Goal: Task Accomplishment & Management: Complete application form

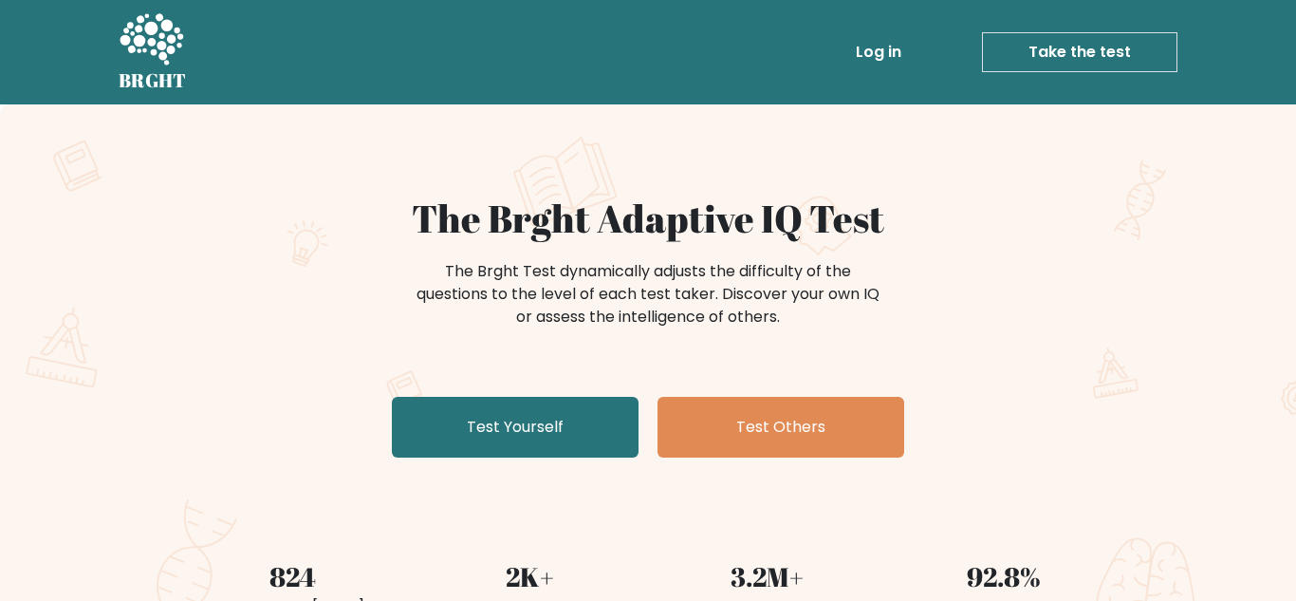
click at [1106, 41] on link "Take the test" at bounding box center [1079, 52] width 195 height 40
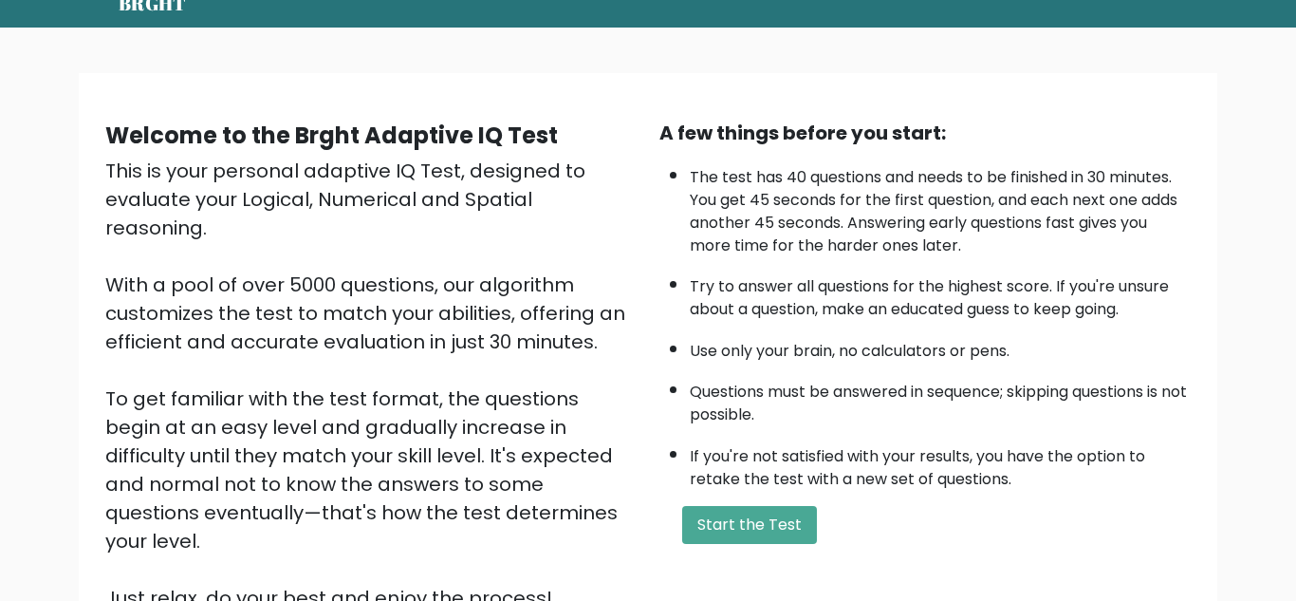
scroll to position [114, 0]
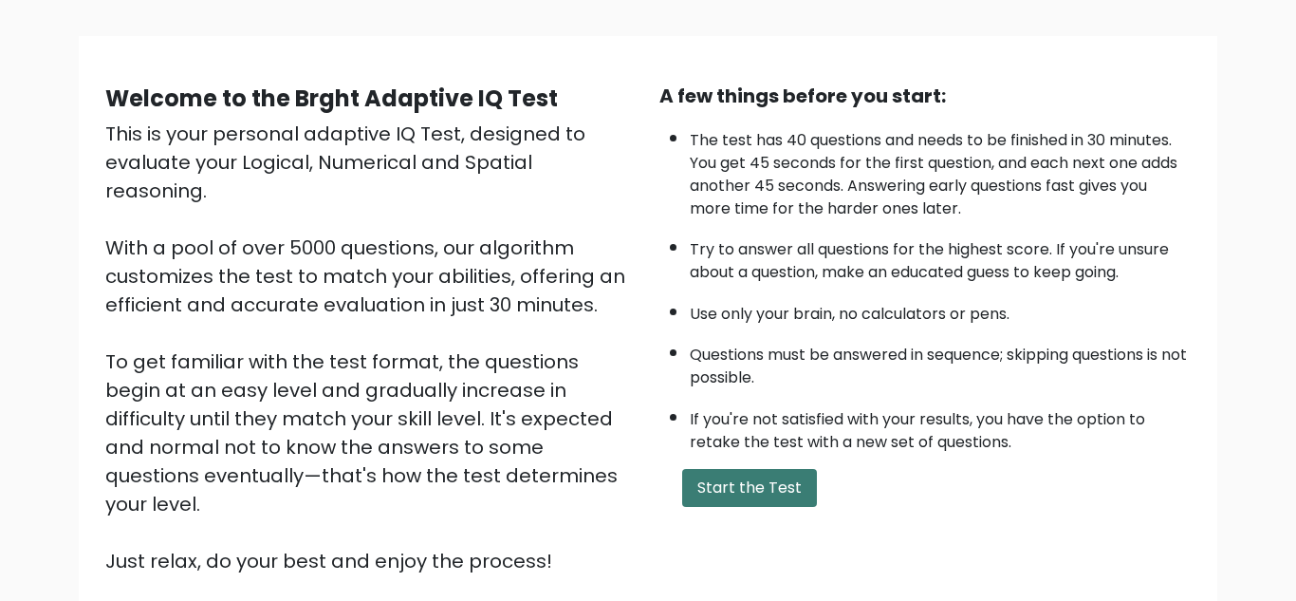
click at [785, 497] on button "Start the Test" at bounding box center [749, 488] width 135 height 38
click at [789, 488] on button "Start the Test" at bounding box center [749, 488] width 135 height 38
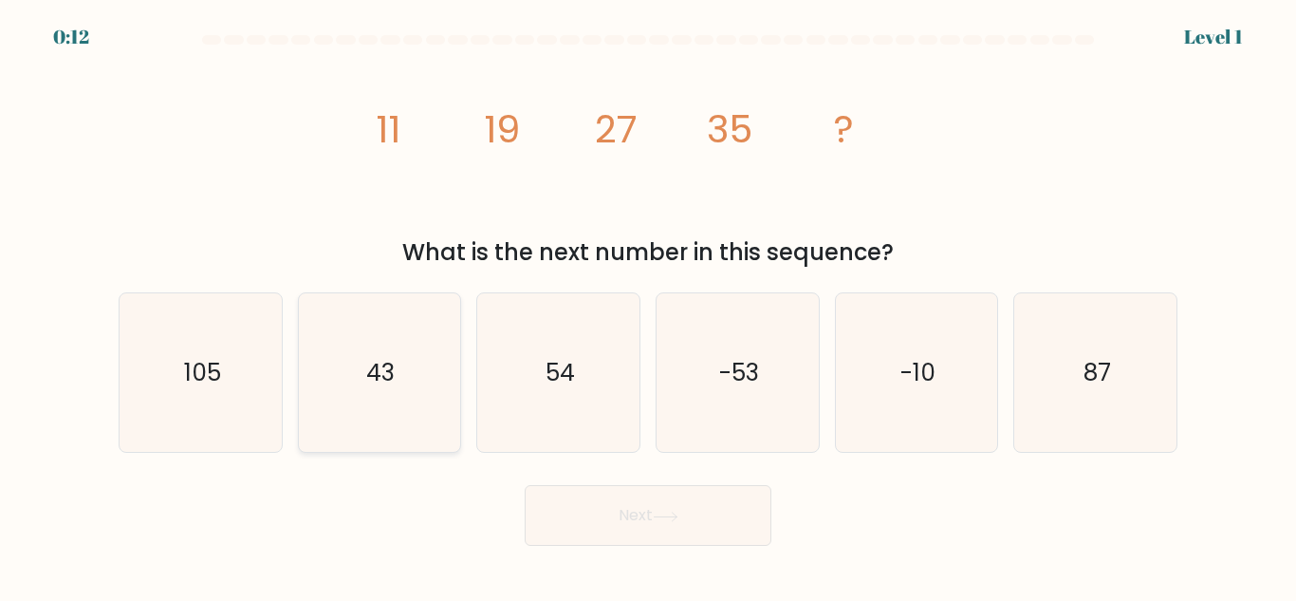
click at [395, 343] on icon "43" at bounding box center [379, 372] width 158 height 158
click at [648, 306] on input "b. 43" at bounding box center [648, 303] width 1 height 5
radio input "true"
click at [619, 529] on button "Next" at bounding box center [648, 515] width 247 height 61
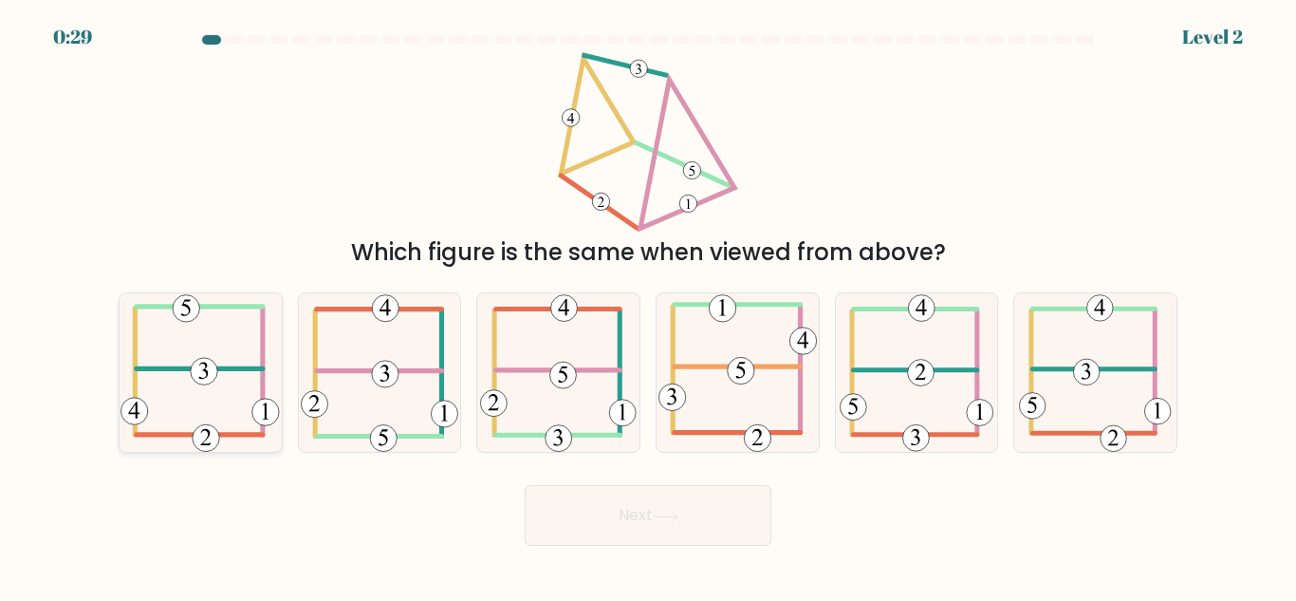
click at [238, 398] on icon at bounding box center [200, 372] width 159 height 158
click at [648, 306] on input "a." at bounding box center [648, 303] width 1 height 5
radio input "true"
click at [573, 498] on button "Next" at bounding box center [648, 515] width 247 height 61
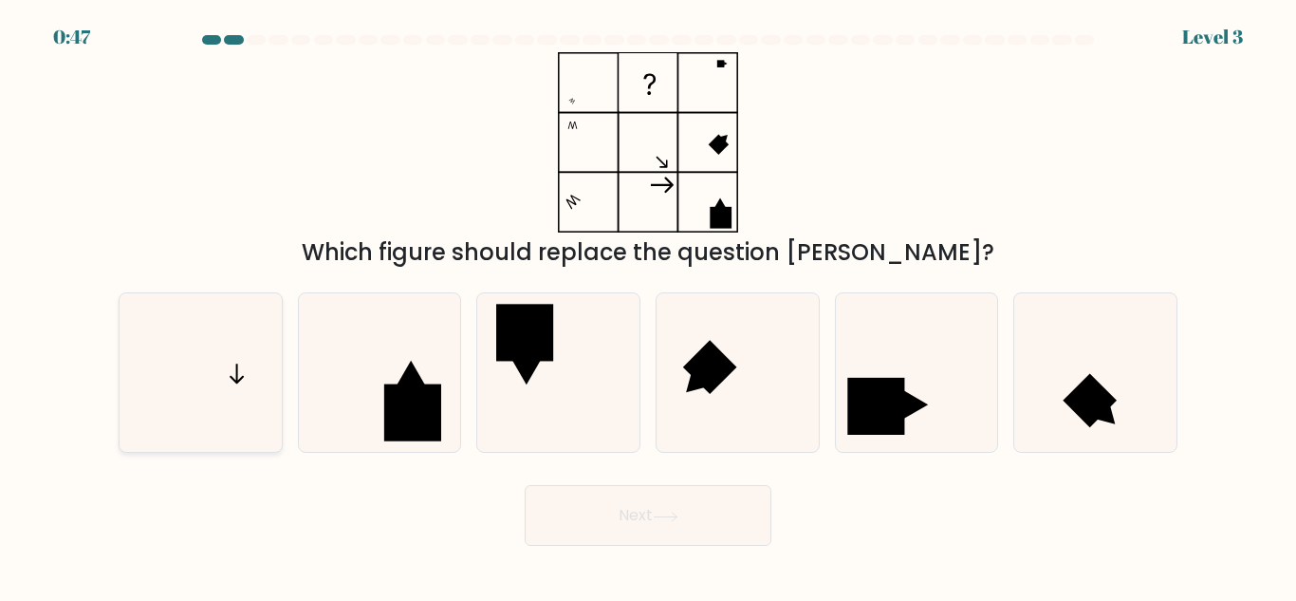
click at [144, 396] on icon at bounding box center [200, 372] width 158 height 158
click at [648, 306] on input "a." at bounding box center [648, 303] width 1 height 5
radio input "true"
click at [621, 510] on button "Next" at bounding box center [648, 515] width 247 height 61
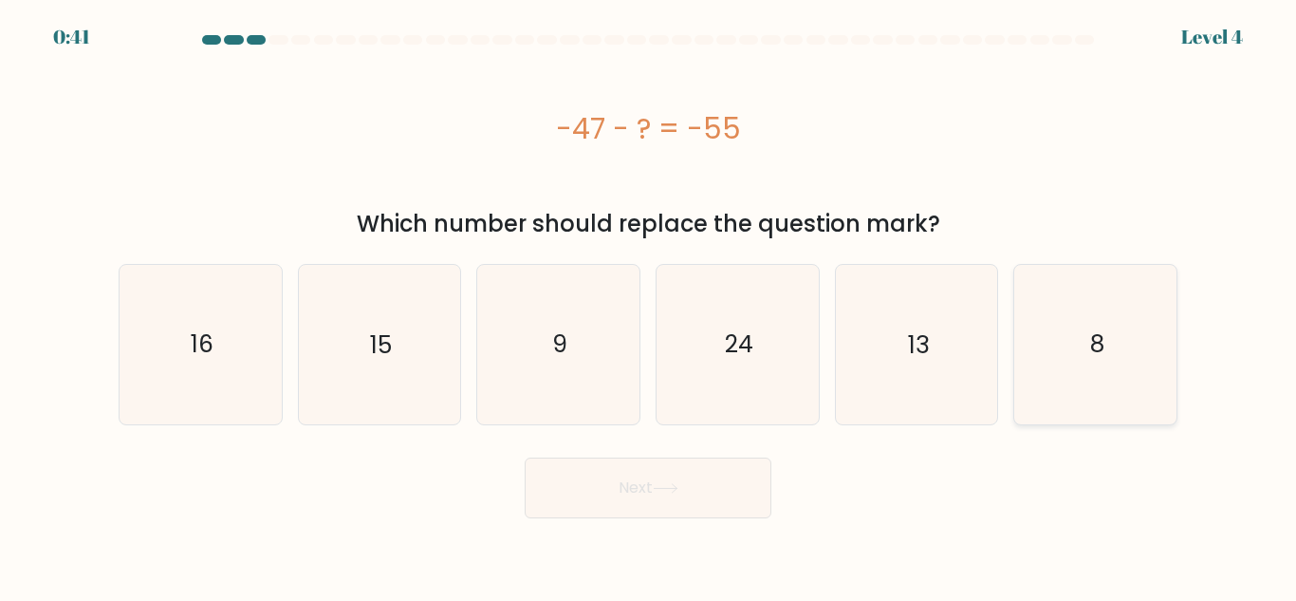
click at [1095, 354] on text "8" at bounding box center [1097, 343] width 14 height 33
click at [649, 306] on input "f. 8" at bounding box center [648, 303] width 1 height 5
radio input "true"
click at [750, 486] on button "Next" at bounding box center [648, 487] width 247 height 61
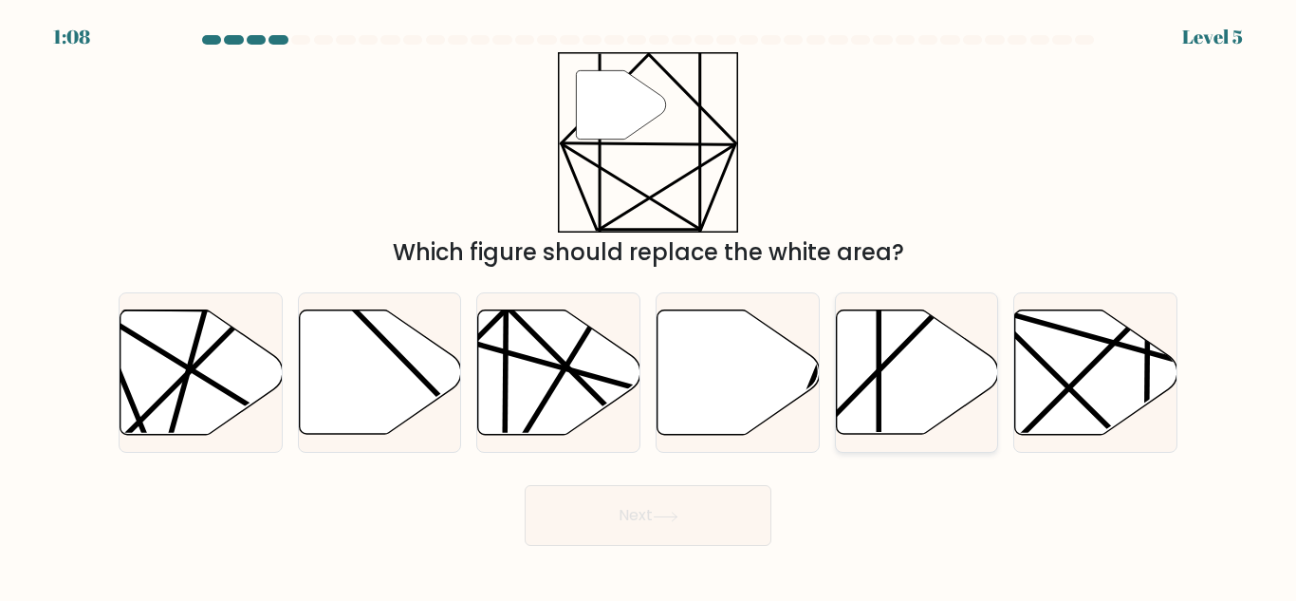
click at [894, 410] on icon at bounding box center [917, 372] width 162 height 124
click at [649, 306] on input "e." at bounding box center [648, 303] width 1 height 5
radio input "true"
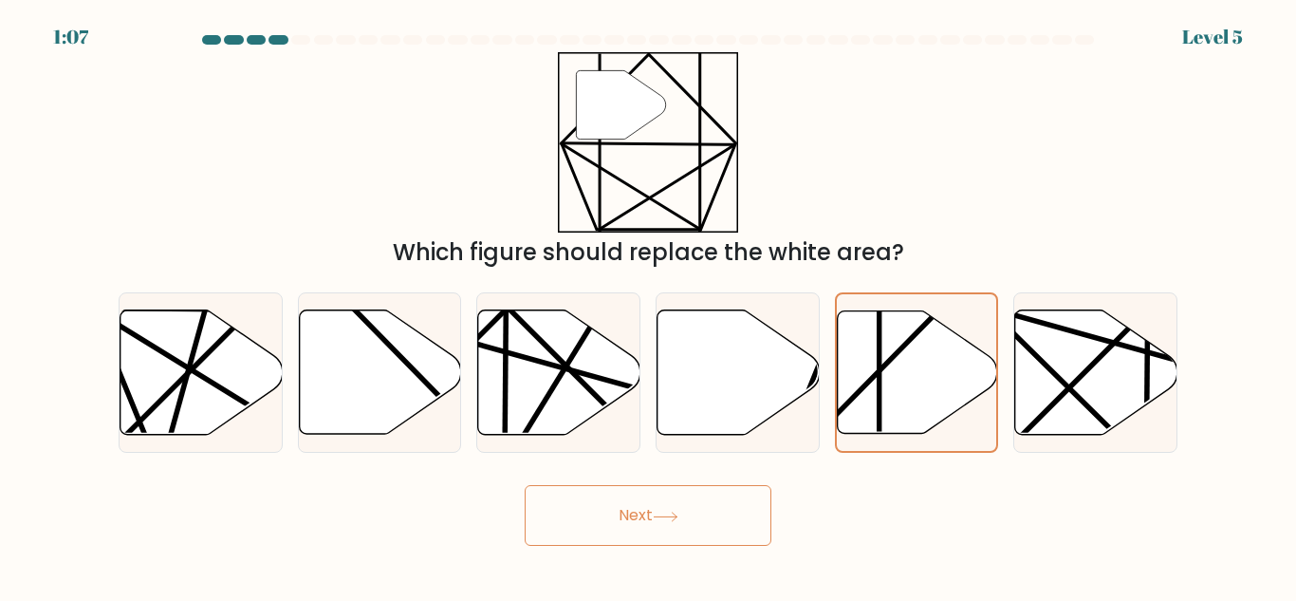
click at [647, 492] on button "Next" at bounding box center [648, 515] width 247 height 61
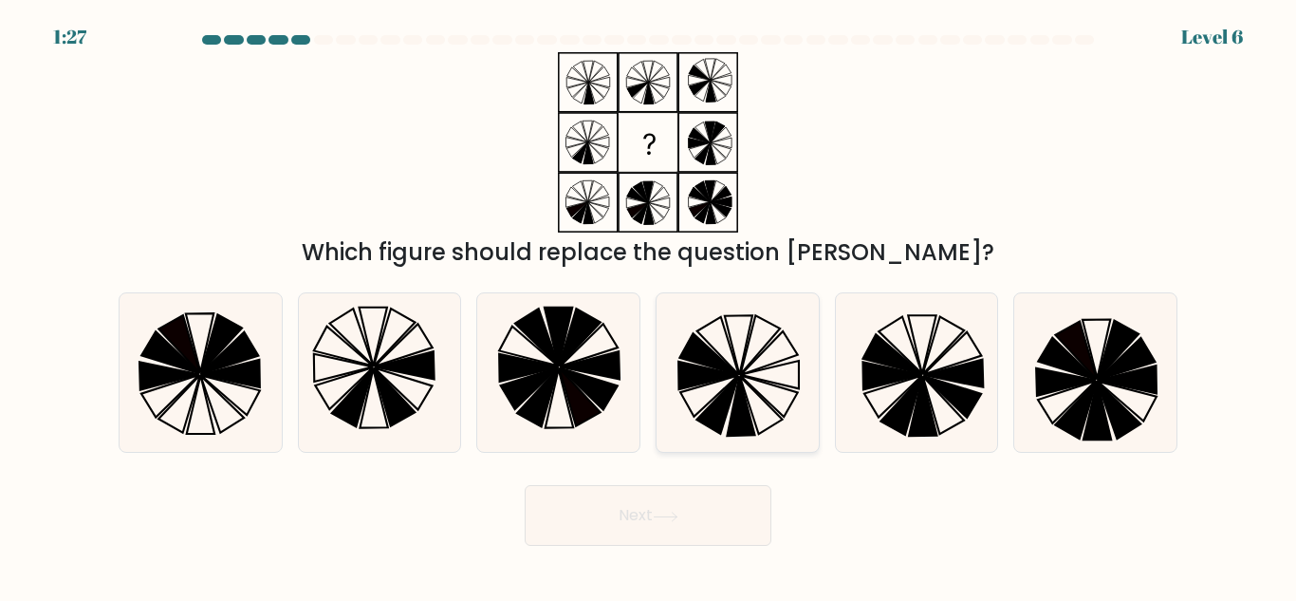
click at [708, 395] on icon at bounding box center [738, 372] width 158 height 158
click at [649, 306] on input "d." at bounding box center [648, 303] width 1 height 5
radio input "true"
click at [623, 494] on button "Next" at bounding box center [648, 515] width 247 height 61
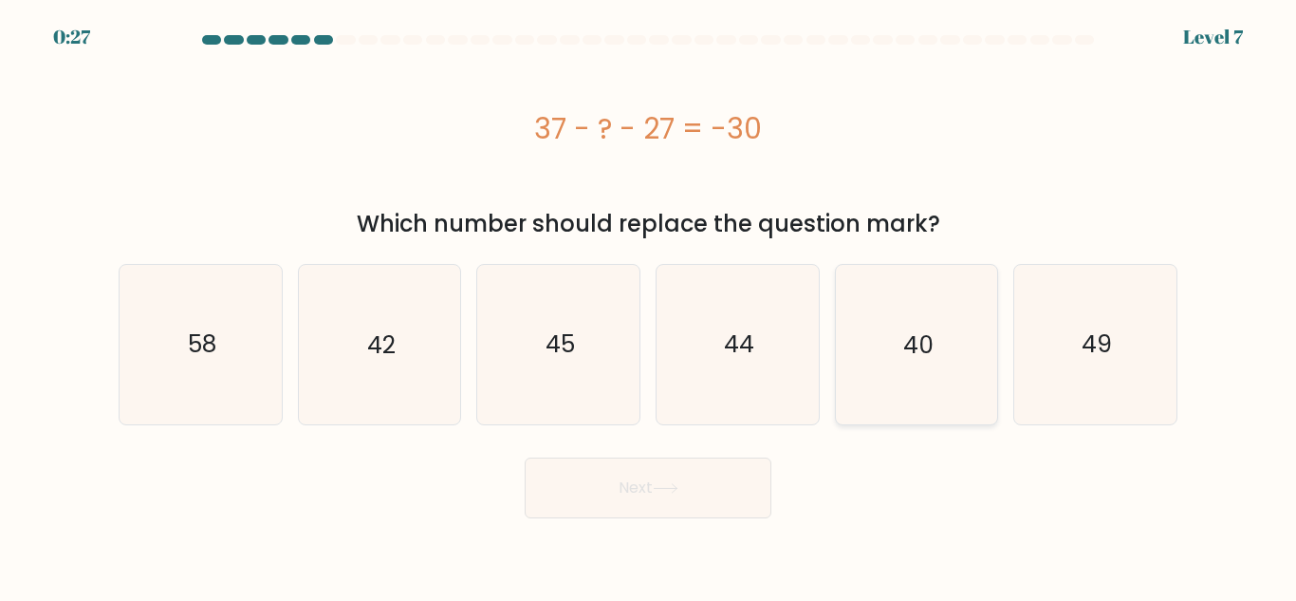
click at [895, 353] on icon "40" at bounding box center [916, 344] width 158 height 158
click at [649, 306] on input "e. 40" at bounding box center [648, 303] width 1 height 5
radio input "true"
click at [640, 504] on button "Next" at bounding box center [648, 487] width 247 height 61
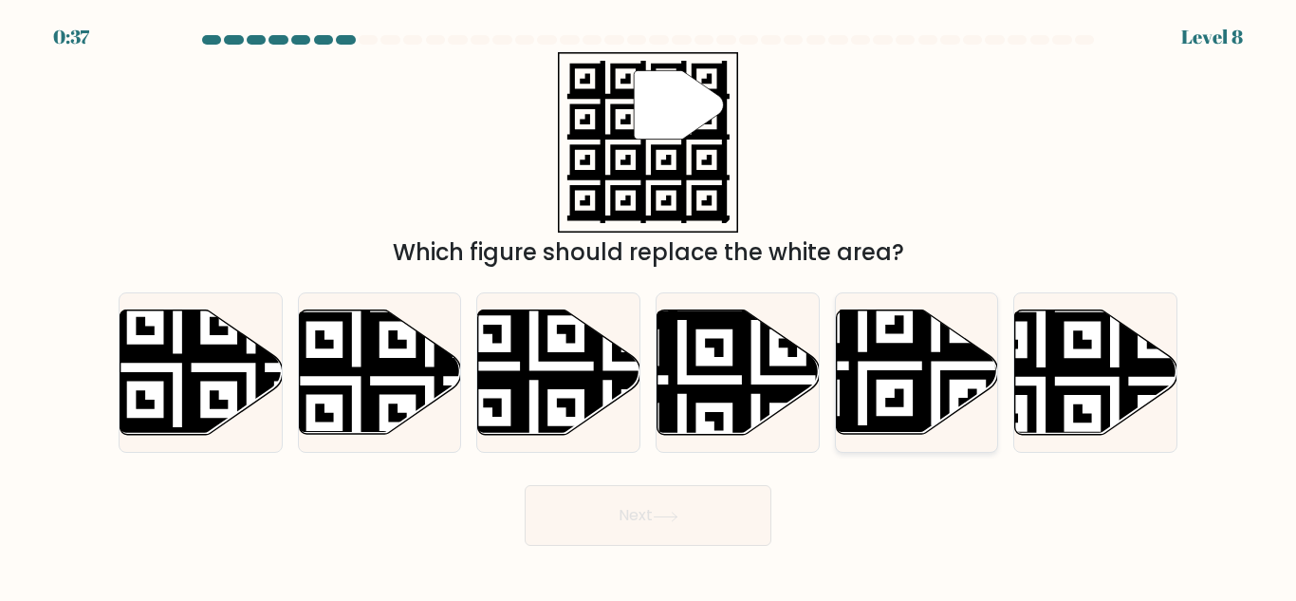
click at [875, 370] on icon at bounding box center [862, 439] width 294 height 294
click at [649, 306] on input "e." at bounding box center [648, 303] width 1 height 5
radio input "true"
click at [603, 512] on button "Next" at bounding box center [648, 515] width 247 height 61
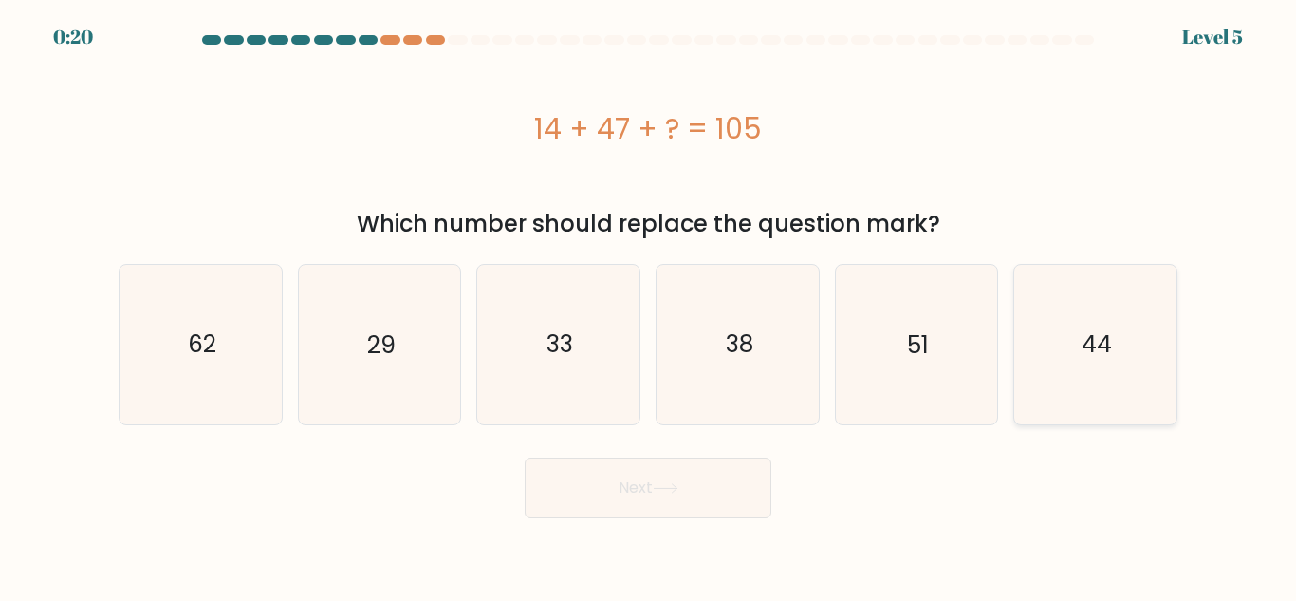
click at [1136, 307] on icon "44" at bounding box center [1095, 344] width 158 height 158
click at [649, 306] on input "f. 44" at bounding box center [648, 303] width 1 height 5
radio input "true"
click at [657, 517] on button "Next" at bounding box center [648, 487] width 247 height 61
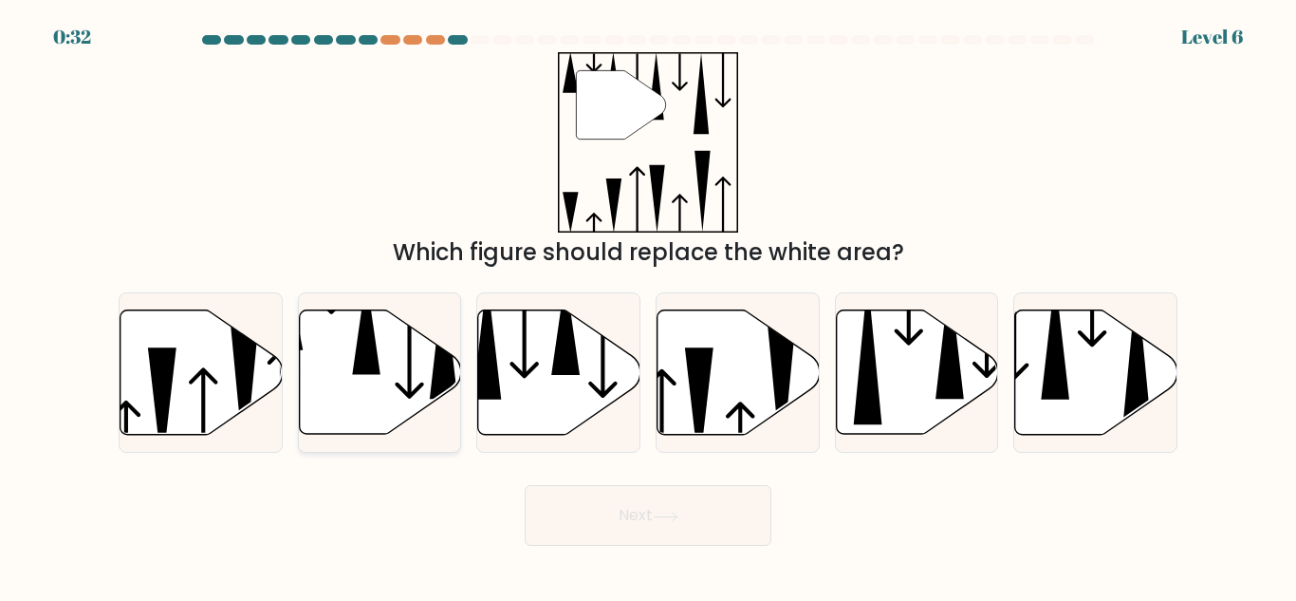
click at [417, 362] on icon at bounding box center [380, 372] width 162 height 124
click at [648, 306] on input "b." at bounding box center [648, 303] width 1 height 5
radio input "true"
click at [693, 525] on button "Next" at bounding box center [648, 515] width 247 height 61
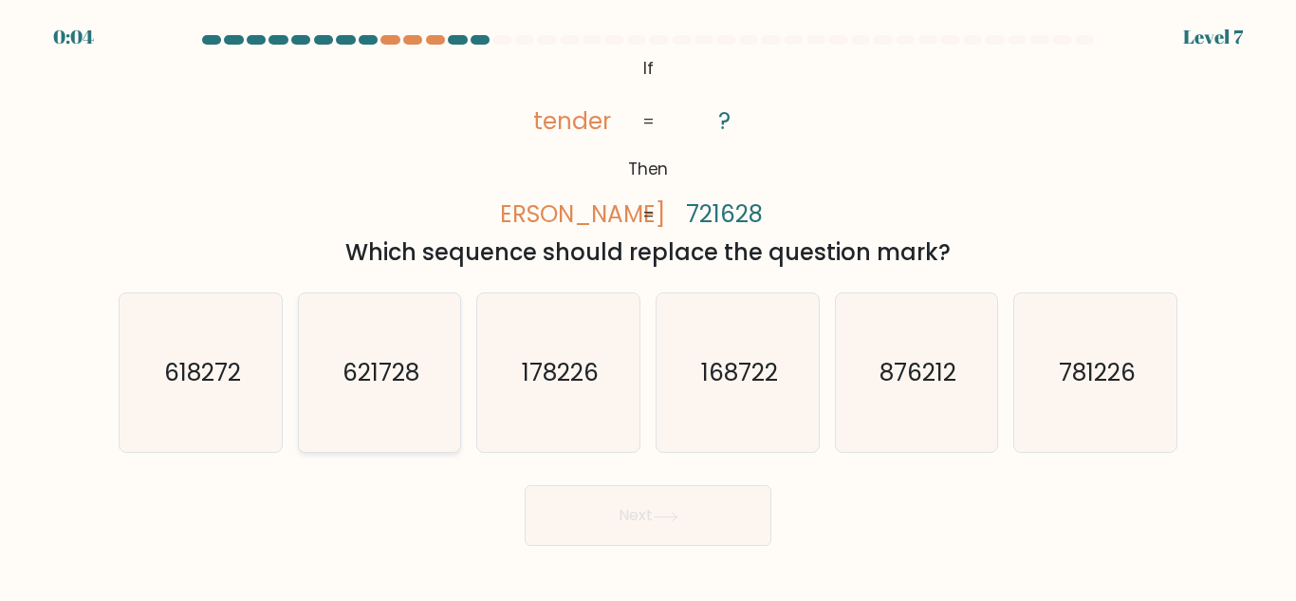
click at [335, 380] on icon "621728" at bounding box center [379, 372] width 158 height 158
click at [648, 306] on input "b. 621728" at bounding box center [648, 303] width 1 height 5
radio input "true"
click at [552, 499] on button "Next" at bounding box center [648, 515] width 247 height 61
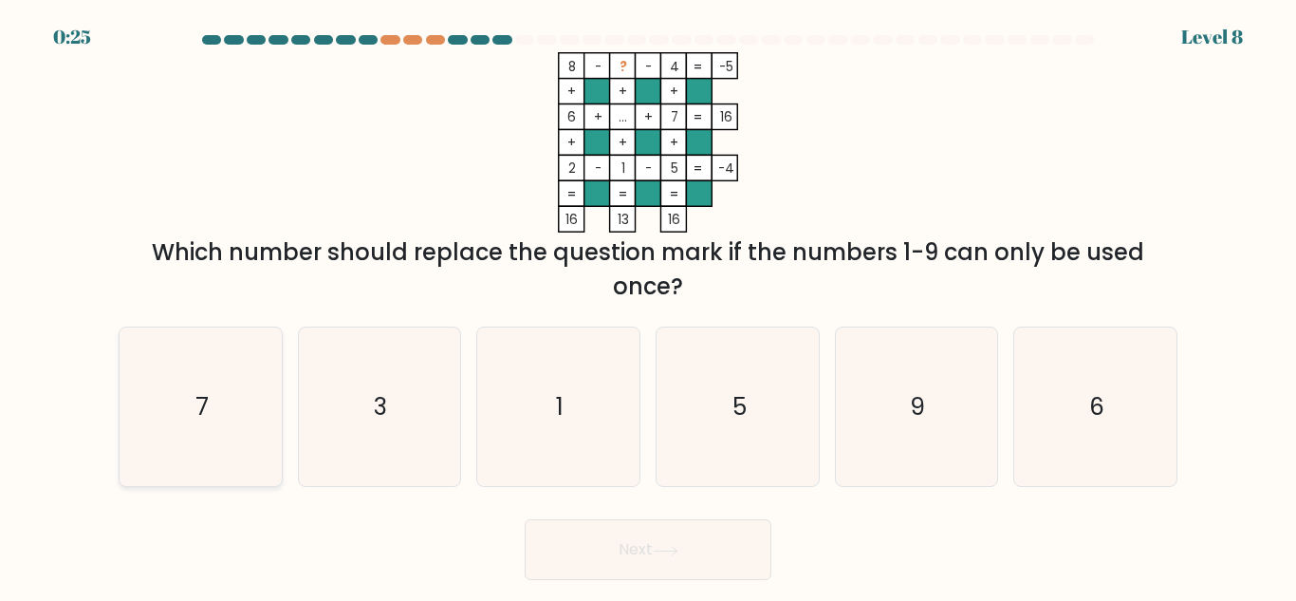
click at [237, 424] on icon "7" at bounding box center [200, 406] width 158 height 158
click at [648, 306] on input "a. 7" at bounding box center [648, 303] width 1 height 5
radio input "true"
click at [567, 562] on button "Next" at bounding box center [648, 549] width 247 height 61
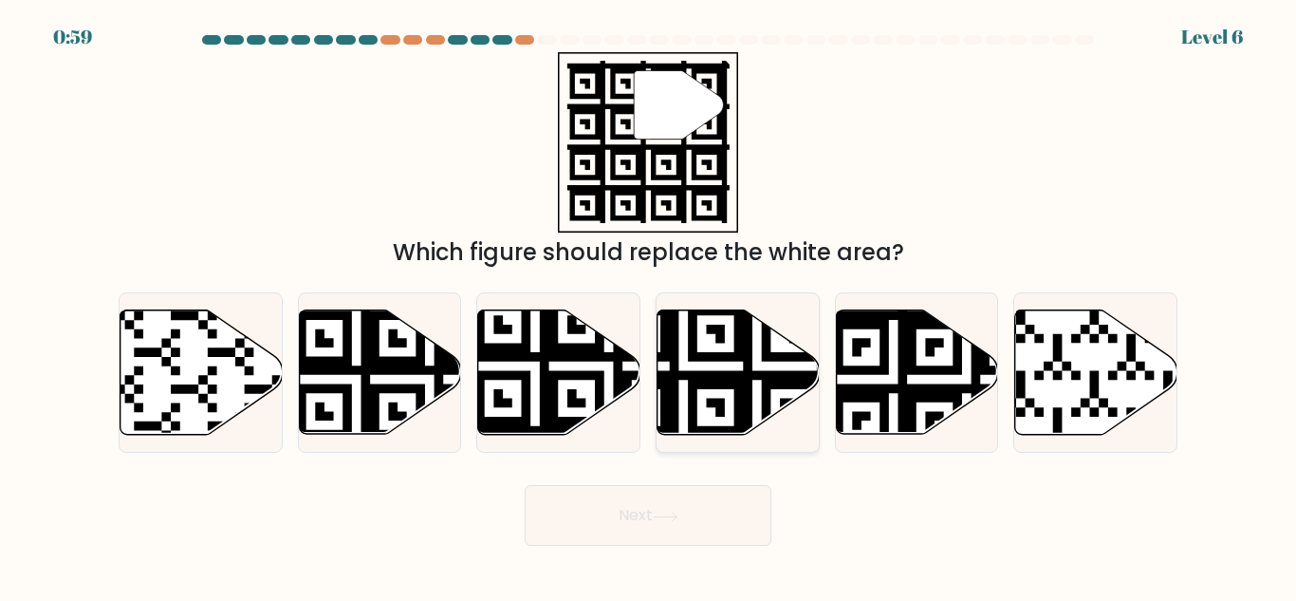
click at [742, 362] on icon at bounding box center [739, 372] width 162 height 124
click at [649, 306] on input "d." at bounding box center [648, 303] width 1 height 5
radio input "true"
click at [692, 513] on button "Next" at bounding box center [648, 515] width 247 height 61
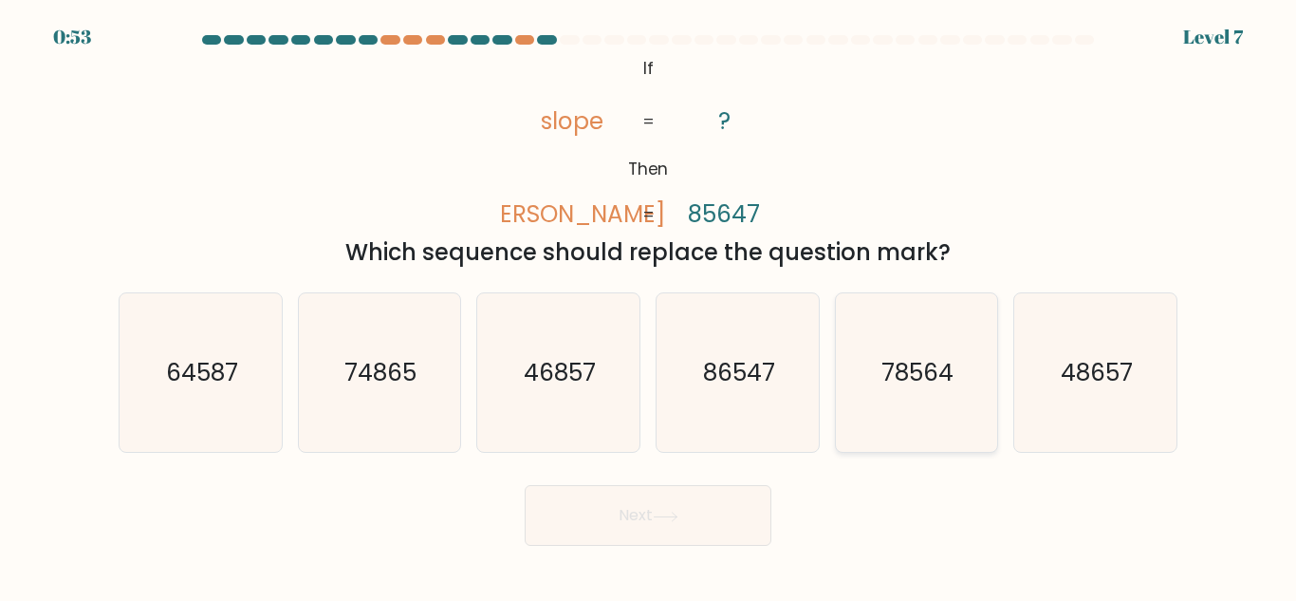
click at [855, 377] on icon "78564" at bounding box center [916, 372] width 158 height 158
click at [649, 306] on input "e. 78564" at bounding box center [648, 303] width 1 height 5
radio input "true"
click at [627, 524] on button "Next" at bounding box center [648, 515] width 247 height 61
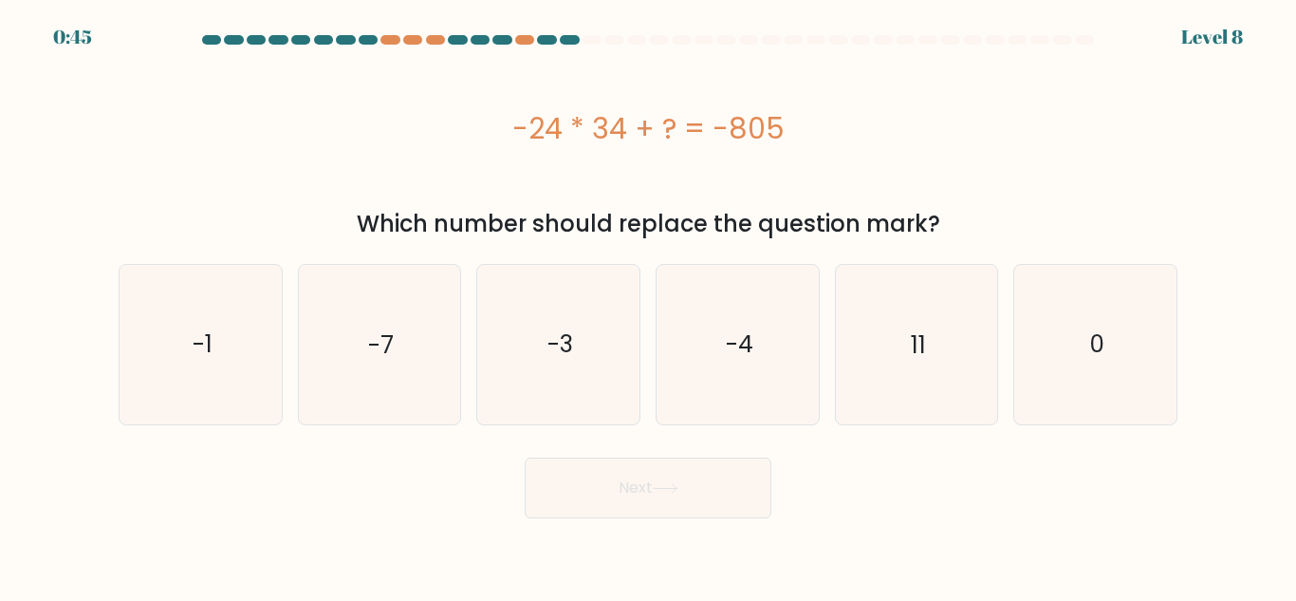
click at [906, 258] on div "a. -1 b. -7 c." at bounding box center [648, 337] width 1074 height 176
click at [837, 367] on icon "11" at bounding box center [916, 344] width 158 height 158
click at [649, 306] on input "e. 11" at bounding box center [648, 303] width 1 height 5
radio input "true"
click at [683, 470] on button "Next" at bounding box center [648, 487] width 247 height 61
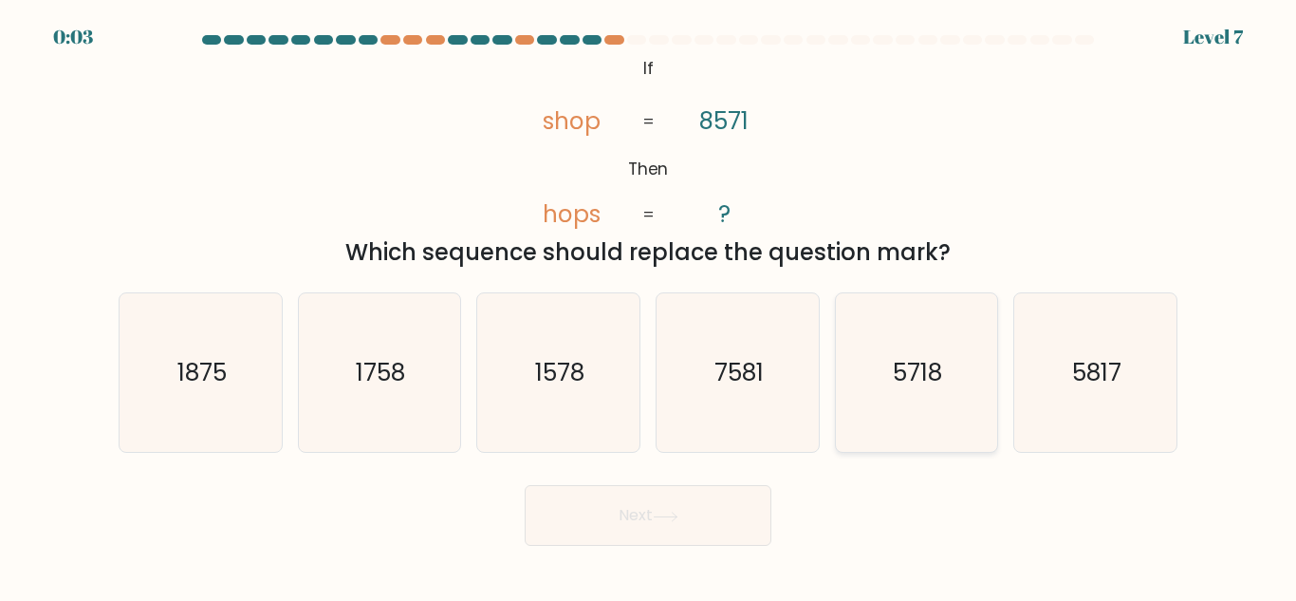
click at [912, 369] on text "5718" at bounding box center [918, 372] width 49 height 33
click at [649, 306] on input "e. 5718" at bounding box center [648, 303] width 1 height 5
radio input "true"
click at [734, 504] on button "Next" at bounding box center [648, 515] width 247 height 61
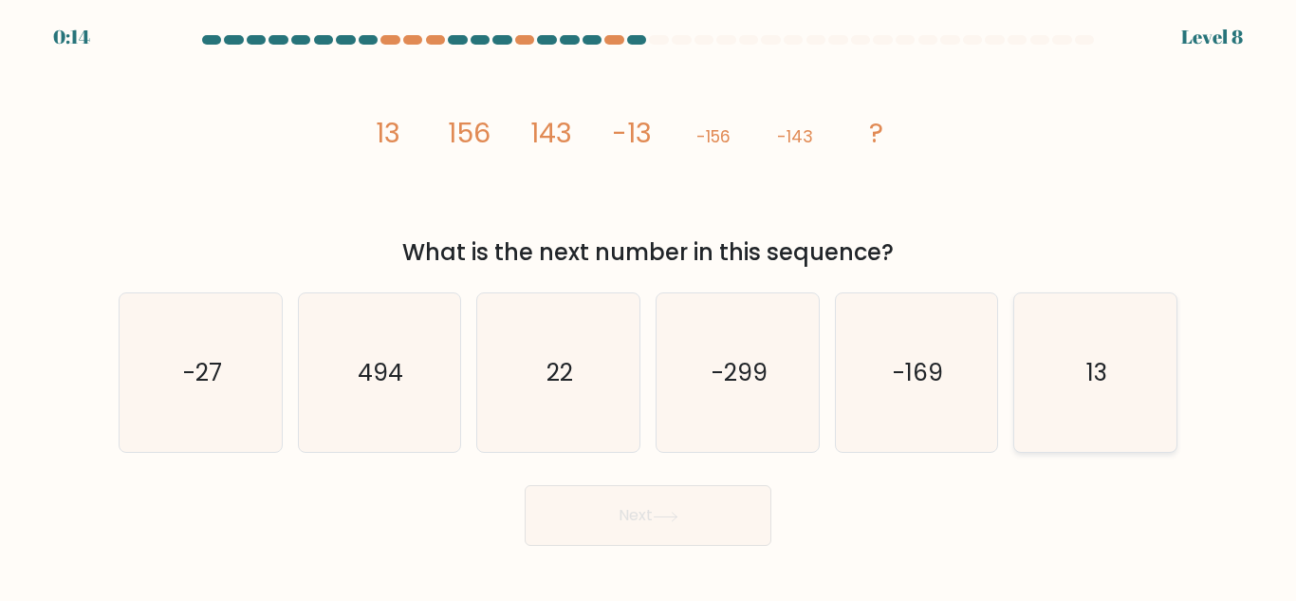
click at [1043, 363] on icon "13" at bounding box center [1095, 372] width 158 height 158
click at [649, 306] on input "f. 13" at bounding box center [648, 303] width 1 height 5
radio input "true"
click at [586, 521] on button "Next" at bounding box center [648, 515] width 247 height 61
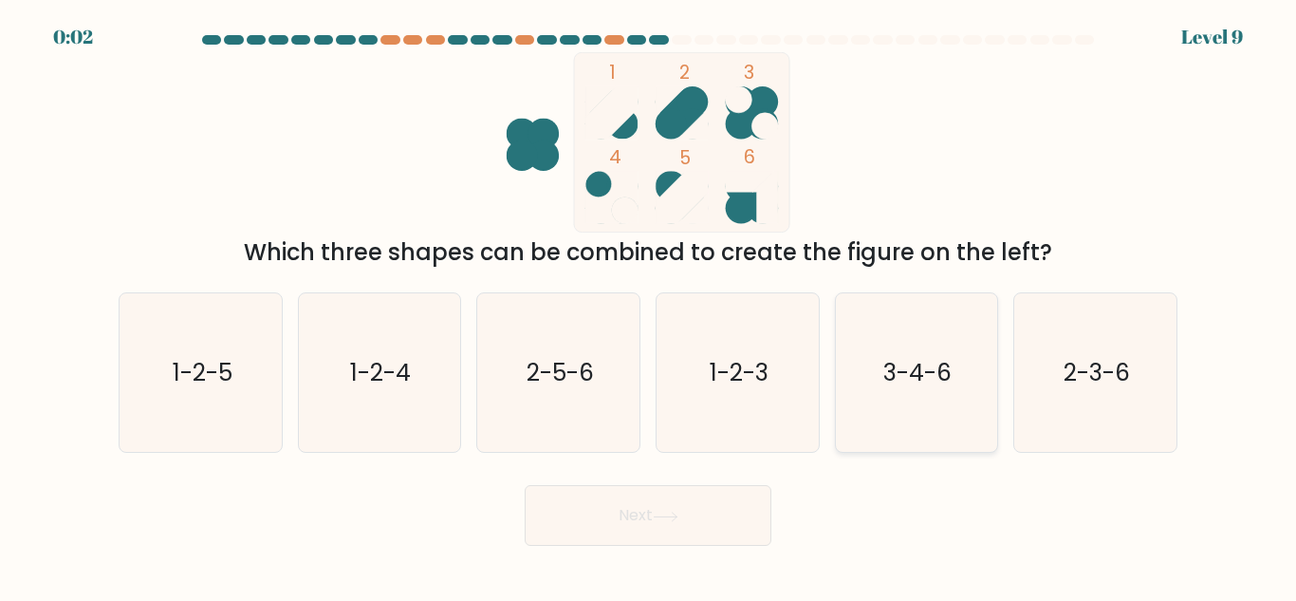
click at [905, 364] on text "3-4-6" at bounding box center [918, 372] width 68 height 33
click at [649, 306] on input "e. 3-4-6" at bounding box center [648, 303] width 1 height 5
radio input "true"
click at [759, 515] on button "Next" at bounding box center [648, 515] width 247 height 61
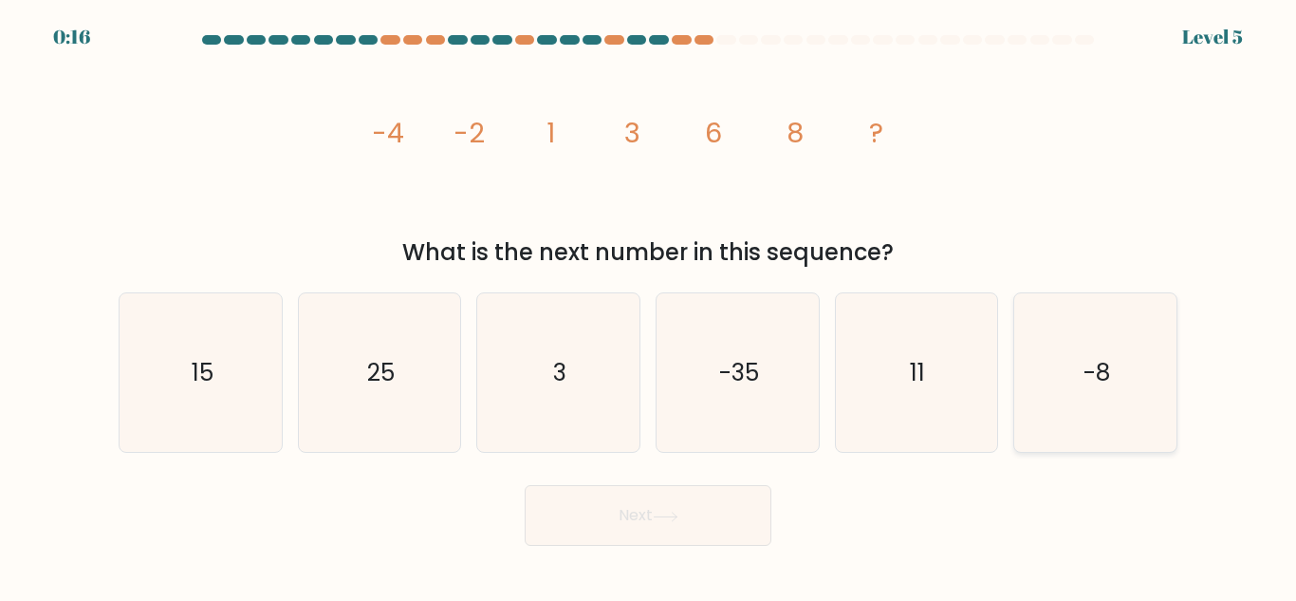
click at [1072, 396] on icon "-8" at bounding box center [1095, 372] width 158 height 158
click at [649, 306] on input "f. -8" at bounding box center [648, 303] width 1 height 5
radio input "true"
click at [746, 516] on button "Next" at bounding box center [648, 515] width 247 height 61
